Goal: Information Seeking & Learning: Check status

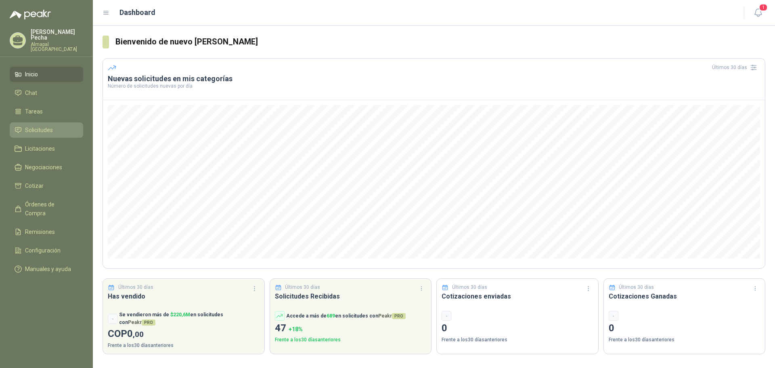
click at [35, 125] on span "Solicitudes" at bounding box center [39, 129] width 28 height 9
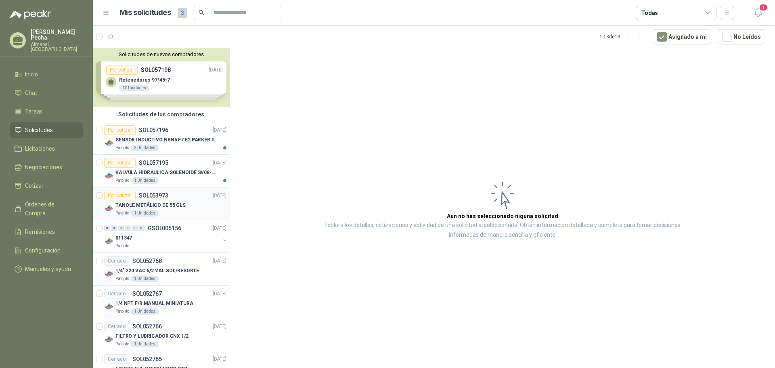
click at [163, 201] on p "TANQUE METÁLICO DE 55 GLS" at bounding box center [150, 205] width 70 height 8
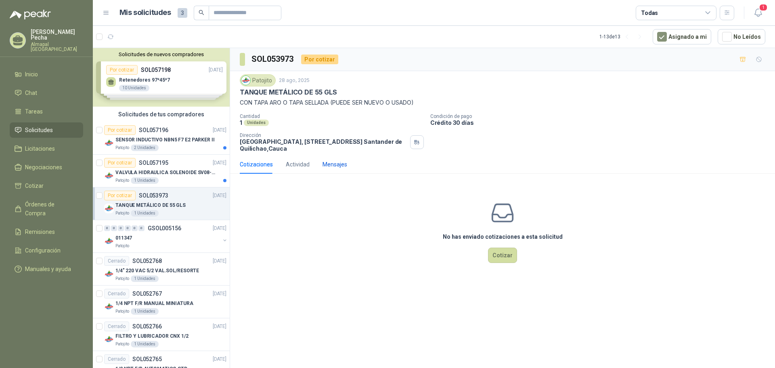
click at [330, 166] on div "Mensajes" at bounding box center [334, 164] width 25 height 9
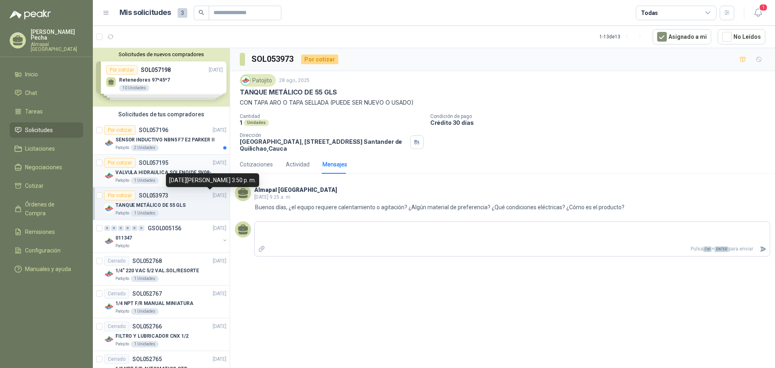
click at [168, 157] on article "Por cotizar SOL057195 [DATE] VALVULA HIDRAULICA SOLENOIDE SV08-20 Patojito 1 Un…" at bounding box center [161, 171] width 137 height 33
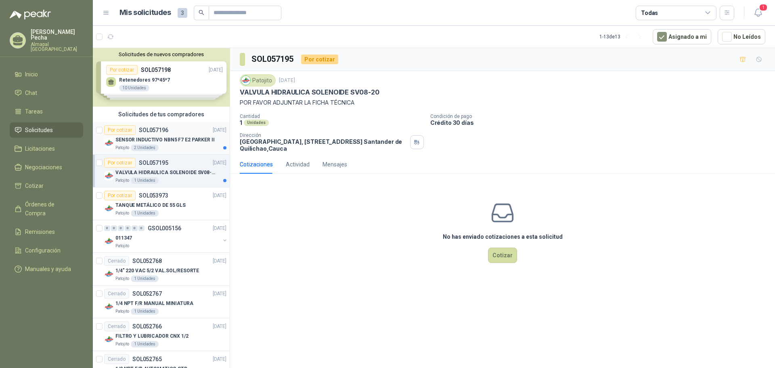
click at [175, 144] on div "Patojito 2 Unidades" at bounding box center [170, 147] width 111 height 6
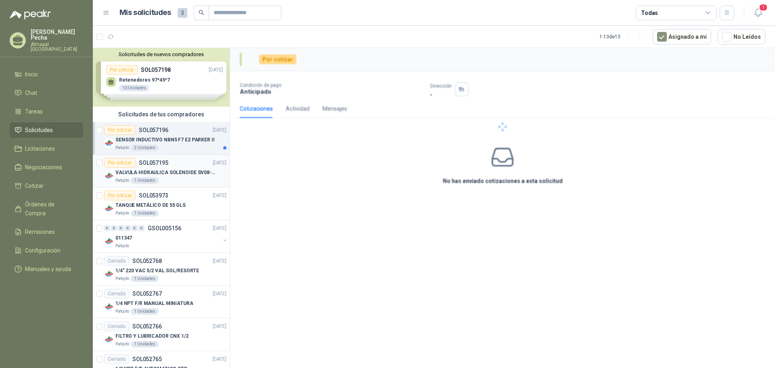
click at [175, 172] on p "VALVULA HIDRAULICA SOLENOIDE SV08-20" at bounding box center [165, 173] width 100 height 8
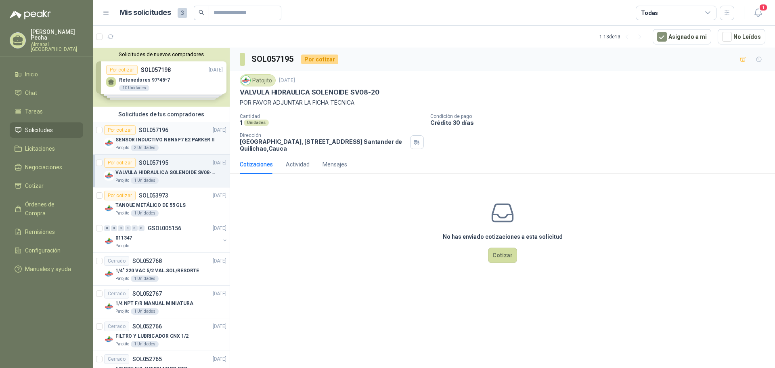
click at [168, 144] on div "Patojito 2 Unidades" at bounding box center [170, 147] width 111 height 6
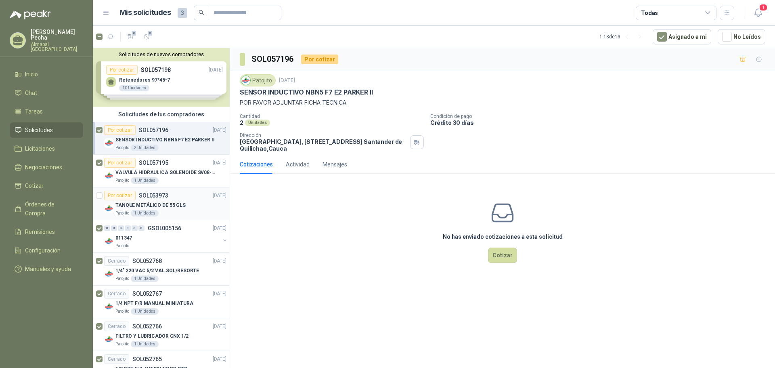
click at [165, 197] on p "SOL053973" at bounding box center [153, 195] width 29 height 6
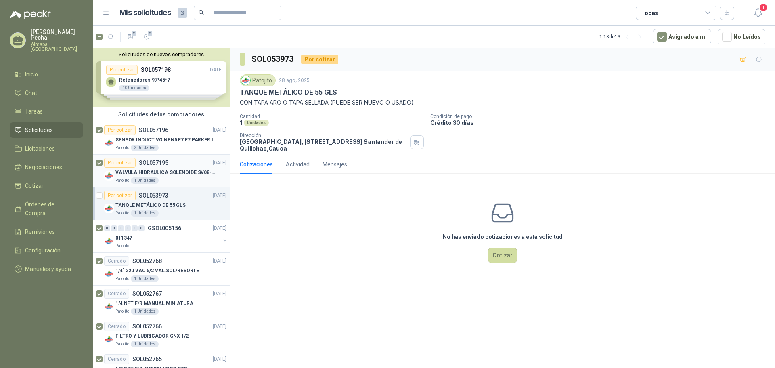
click at [179, 169] on p "VALVULA HIDRAULICA SOLENOIDE SV08-20" at bounding box center [165, 173] width 100 height 8
click at [163, 129] on p "SOL057196" at bounding box center [153, 130] width 29 height 6
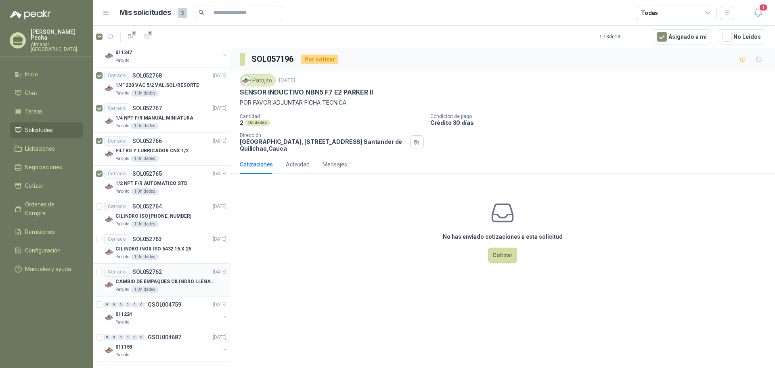
scroll to position [188, 0]
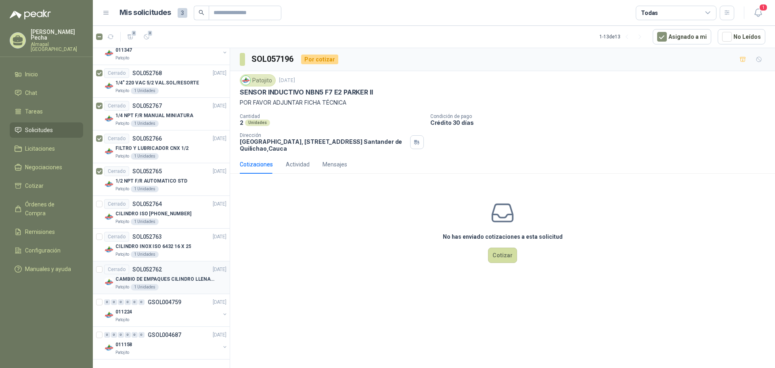
click at [178, 282] on p "CAMBIO DE EMPAQUES CILINDRO LLENADORA MANUALNUAL" at bounding box center [165, 279] width 100 height 8
click at [164, 230] on article "Cerrado SOL052763 [DATE] CILINDRO INOX ISO 6432 16 X 25 Patojito 1 Unidades" at bounding box center [161, 244] width 137 height 33
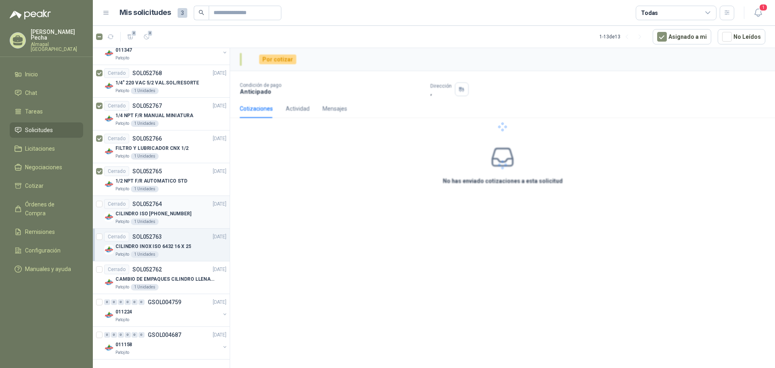
click at [166, 205] on div "Cerrado SOL052764 [DATE]" at bounding box center [165, 204] width 122 height 10
